Goal: Browse casually: Explore the website without a specific task or goal

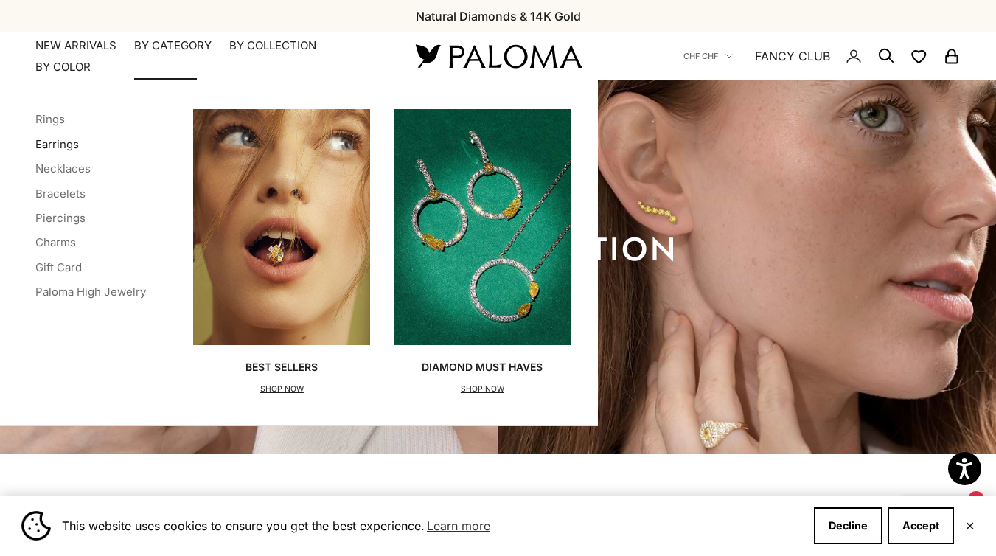
click at [60, 142] on link "Earrings" at bounding box center [56, 144] width 43 height 14
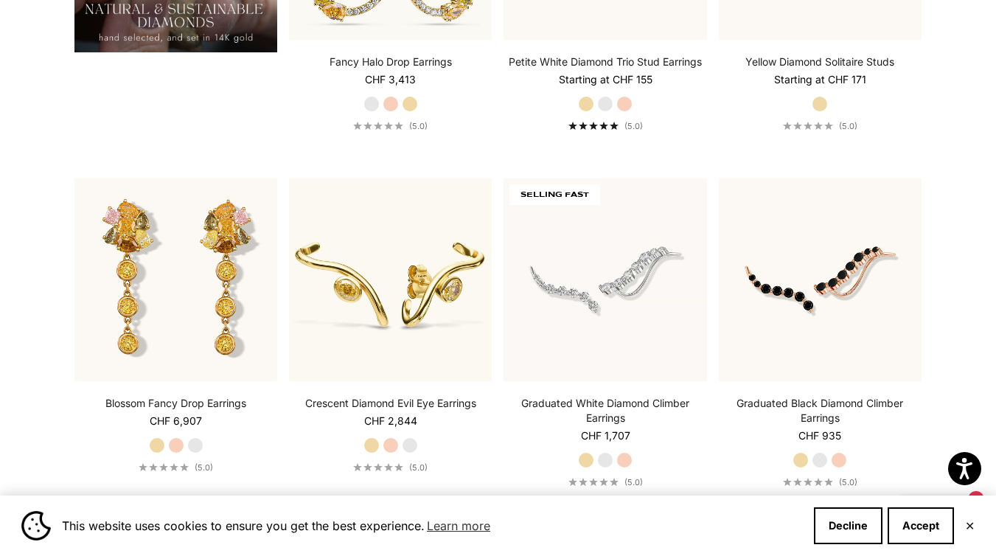
scroll to position [1425, 0]
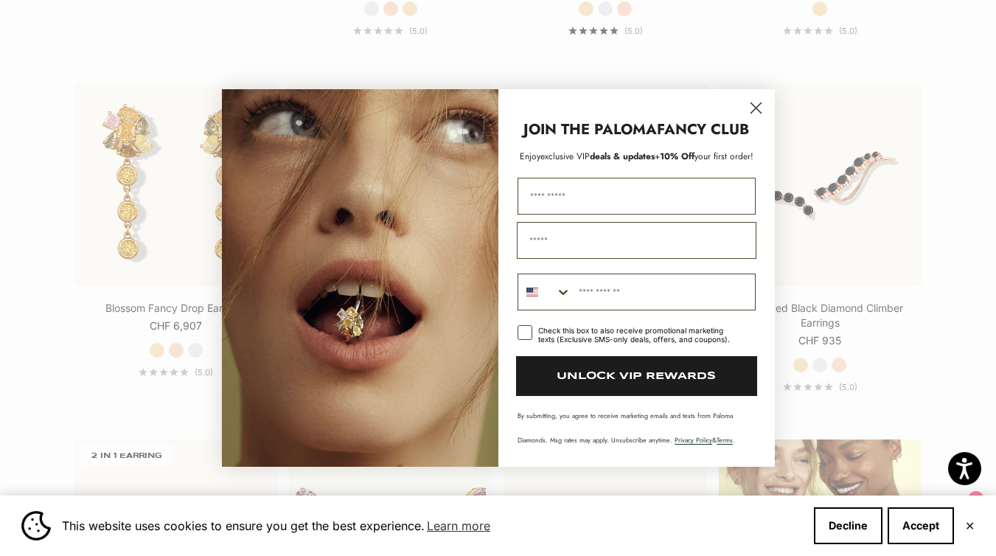
click at [757, 102] on circle "Close dialog" at bounding box center [755, 108] width 24 height 24
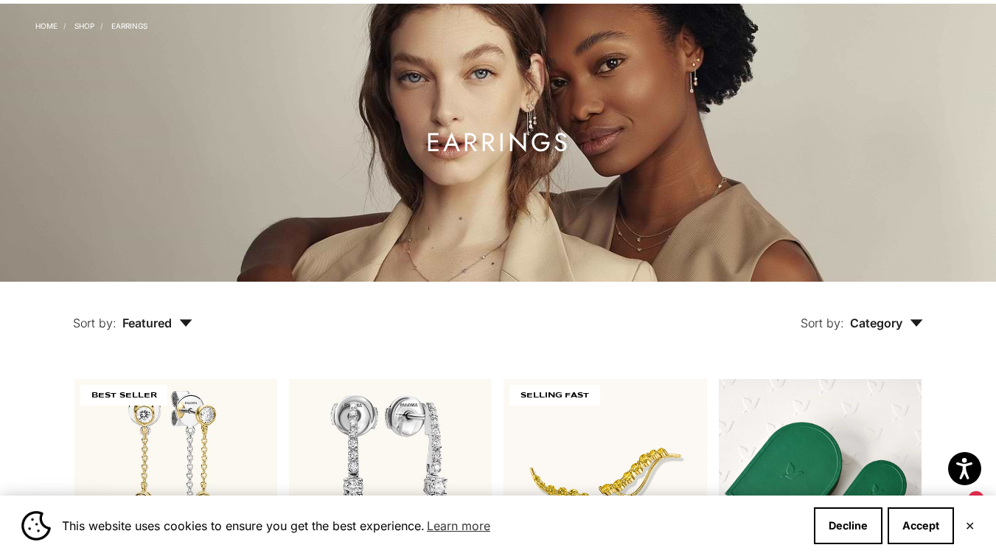
scroll to position [0, 0]
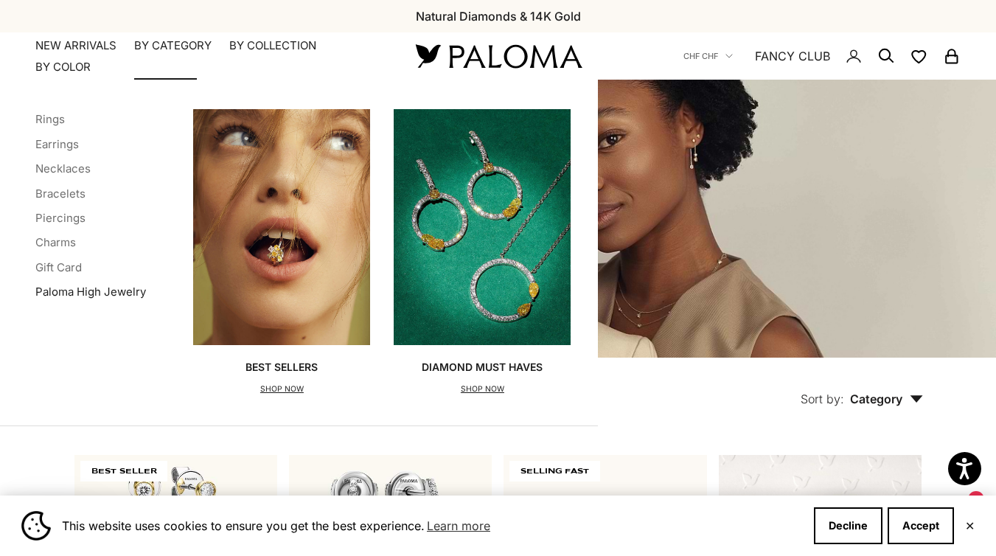
click at [66, 287] on link "Paloma High Jewelry" at bounding box center [90, 291] width 111 height 14
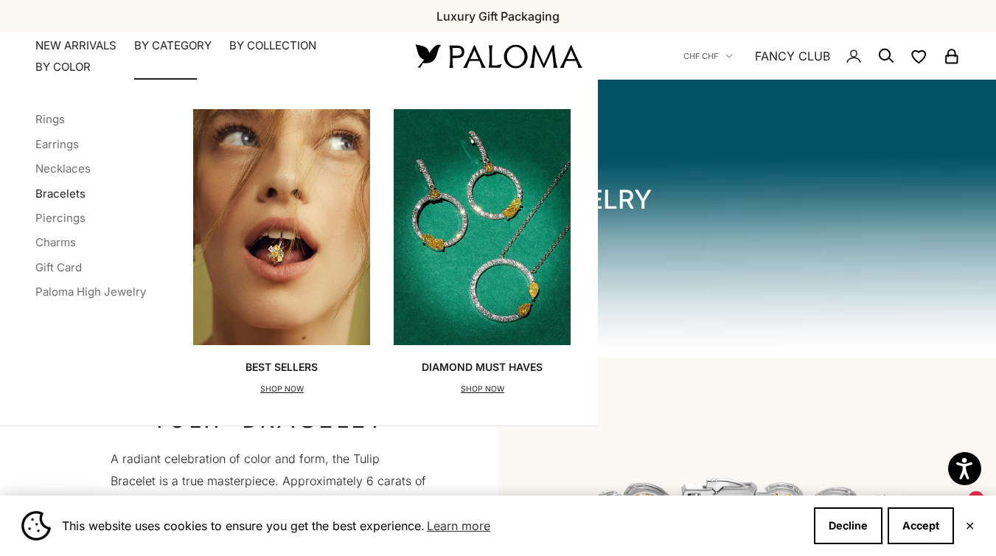
click at [57, 189] on link "Bracelets" at bounding box center [60, 193] width 50 height 14
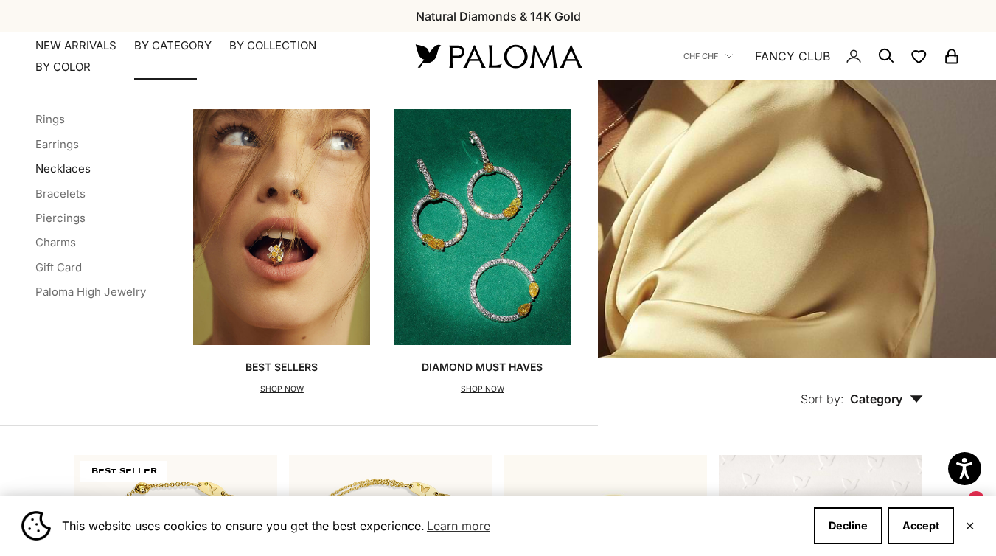
click at [63, 167] on link "Necklaces" at bounding box center [62, 168] width 55 height 14
